Goal: Transaction & Acquisition: Purchase product/service

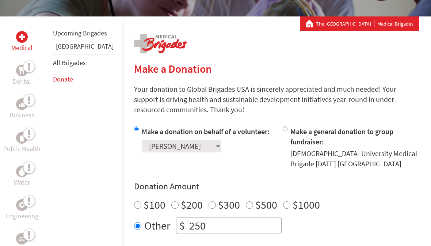
scroll to position [150, 0]
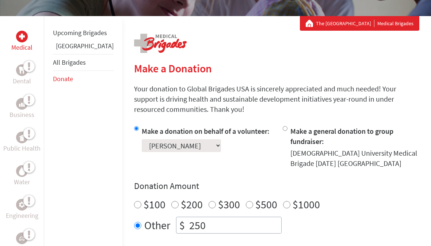
click at [134, 201] on input "$100" at bounding box center [137, 204] width 7 height 7
radio input "true"
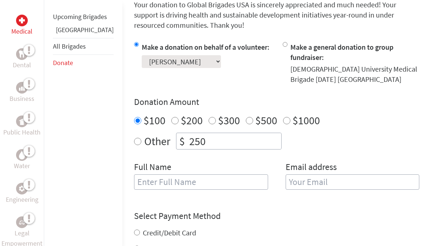
scroll to position [234, 0]
click at [200, 174] on input "text" at bounding box center [201, 181] width 134 height 15
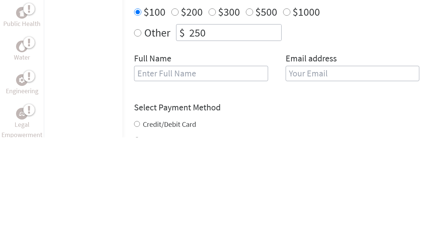
type input "[PERSON_NAME]"
click at [299, 174] on input "email" at bounding box center [353, 181] width 134 height 15
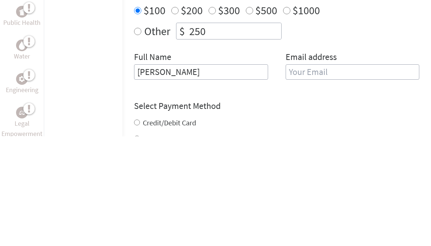
click at [312, 174] on input "email" at bounding box center [353, 181] width 134 height 15
click at [298, 174] on input "email" at bounding box center [353, 181] width 134 height 15
click at [247, 210] on div "Select Payment Method NOTE: American Express is not accepted. Please proceed no…" at bounding box center [276, 232] width 285 height 44
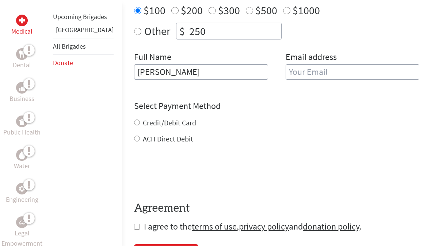
click at [286, 67] on input "email" at bounding box center [353, 71] width 134 height 15
type input "[EMAIL_ADDRESS][DOMAIN_NAME]"
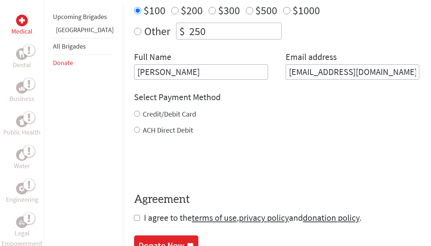
click at [134, 111] on input "Credit/Debit Card" at bounding box center [137, 114] width 6 height 6
radio input "true"
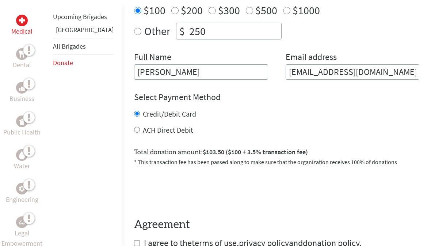
click at [134, 111] on input "Credit/Debit Card" at bounding box center [137, 114] width 6 height 6
click at [134, 127] on input "ACH Direct Debit" at bounding box center [137, 130] width 6 height 6
radio input "true"
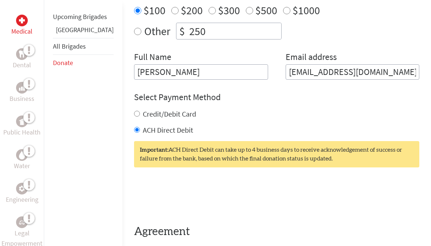
click at [134, 111] on input "Credit/Debit Card" at bounding box center [137, 114] width 6 height 6
radio input "true"
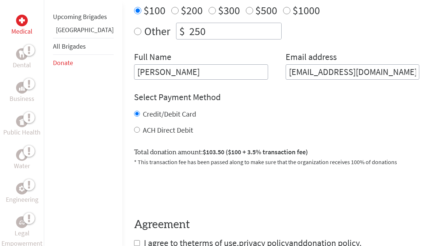
click at [134, 240] on input "checkbox" at bounding box center [137, 243] width 6 height 6
checkbox input "true"
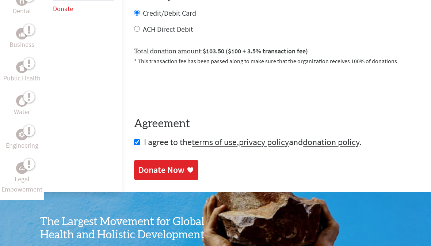
scroll to position [443, 0]
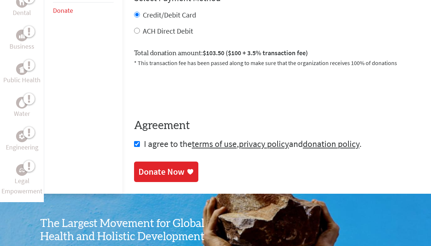
click at [144, 166] on div "Donate Now" at bounding box center [161, 172] width 46 height 12
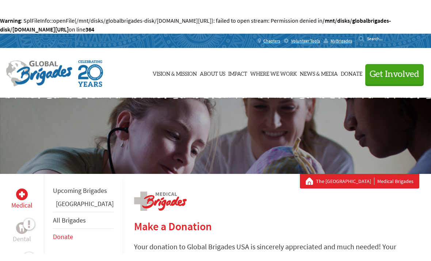
scroll to position [12, 0]
